Goal: Information Seeking & Learning: Learn about a topic

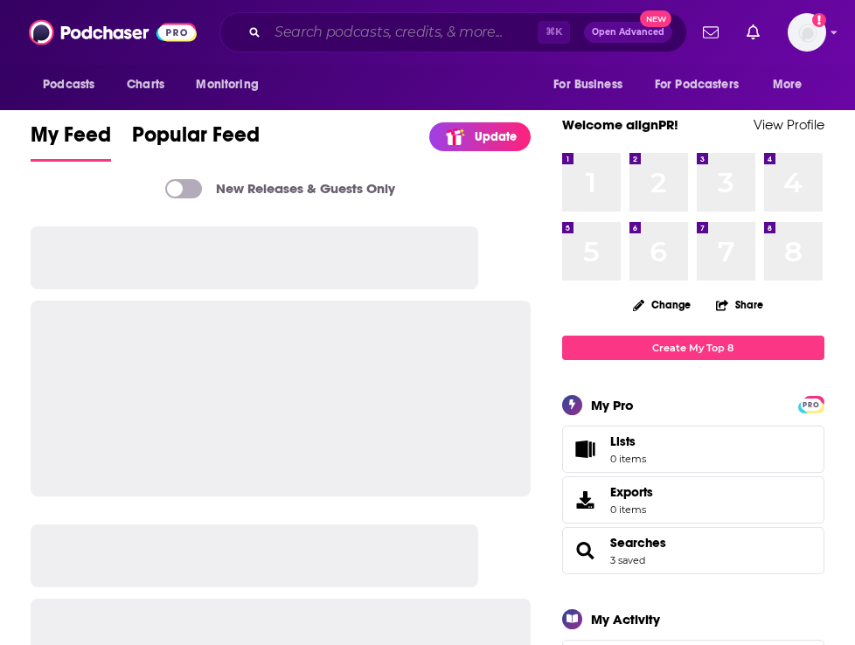
click at [299, 31] on input "Search podcasts, credits, & more..." at bounding box center [402, 32] width 270 height 28
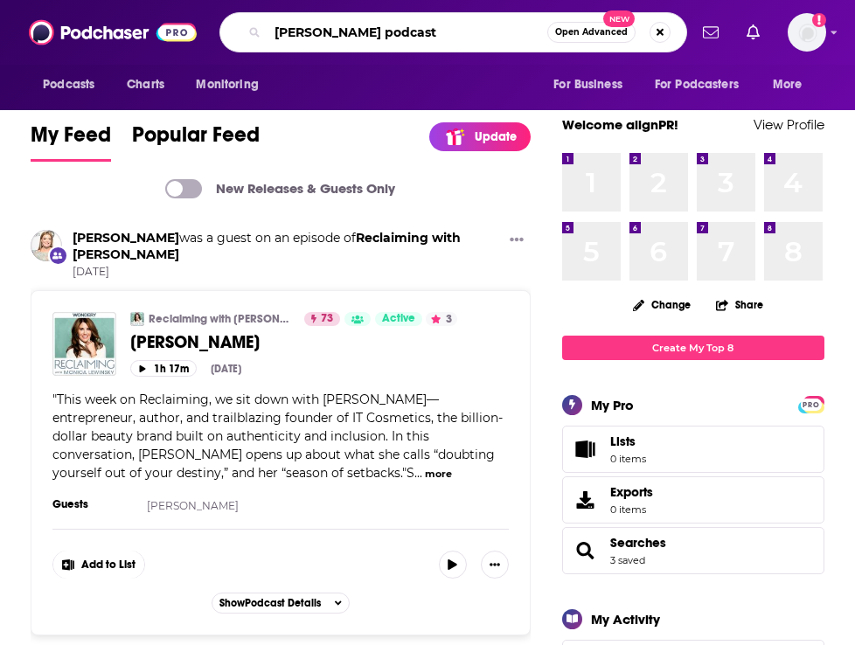
type input "[PERSON_NAME] podcast"
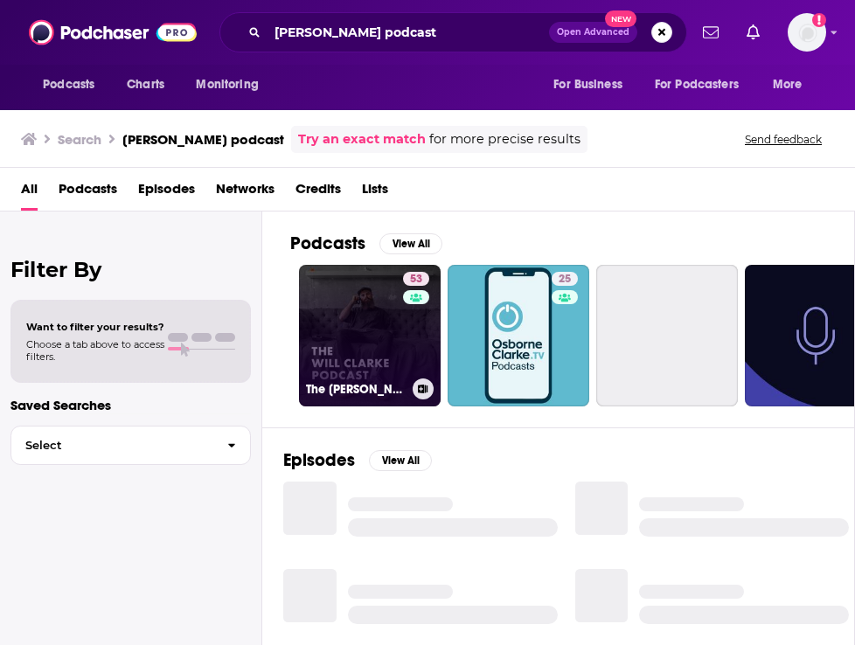
click at [363, 346] on link "53 The [PERSON_NAME] Podcast" at bounding box center [370, 336] width 142 height 142
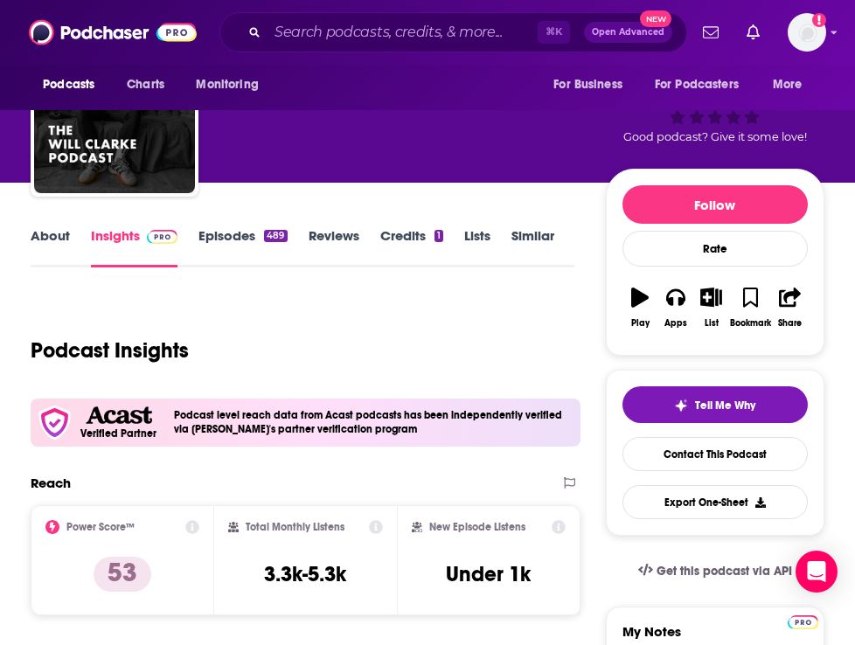
scroll to position [97, 0]
